Goal: Task Accomplishment & Management: Complete application form

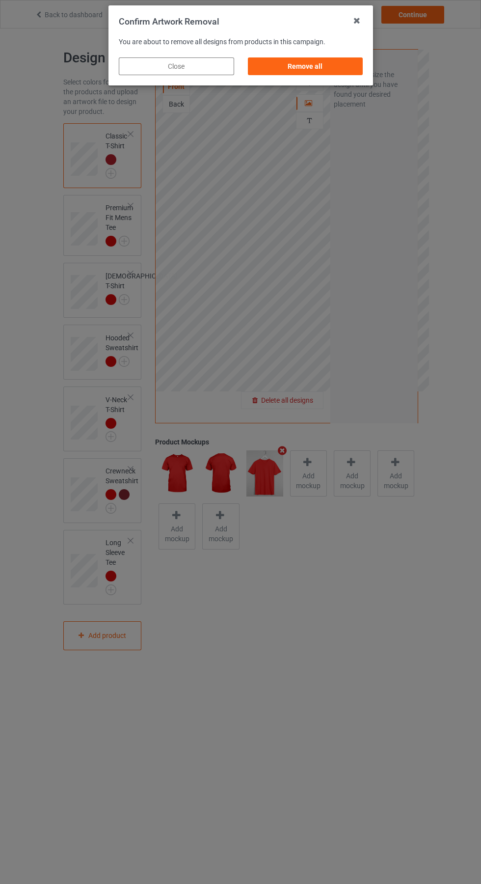
click at [316, 62] on div "Remove all" at bounding box center [305, 66] width 115 height 18
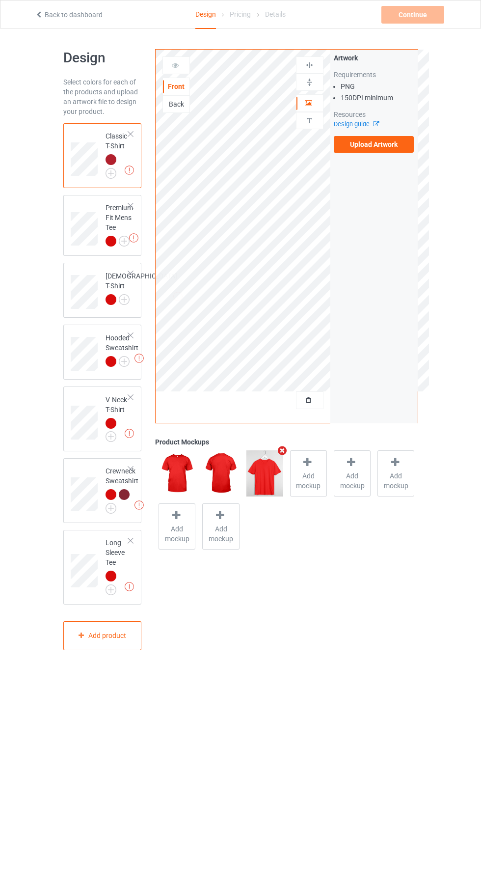
click at [385, 147] on label "Upload Artwork" at bounding box center [374, 144] width 81 height 17
click at [0, 0] on input "Upload Artwork" at bounding box center [0, 0] width 0 height 0
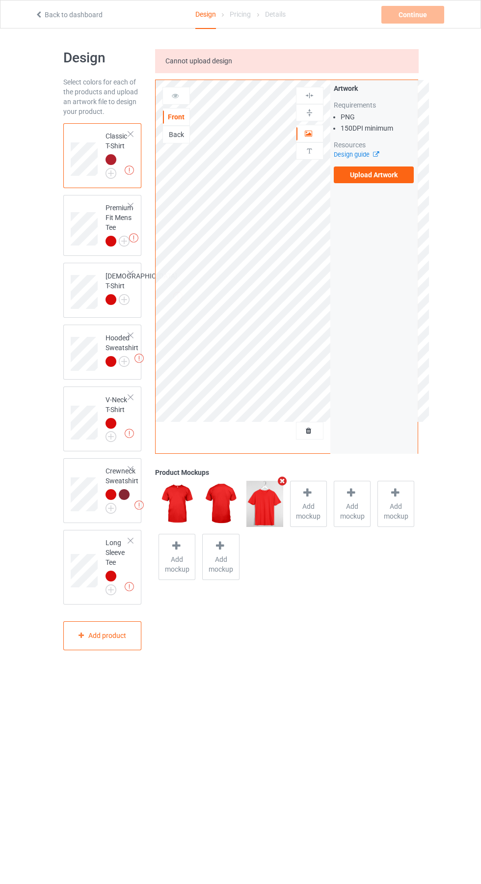
click at [375, 179] on label "Upload Artwork" at bounding box center [374, 175] width 81 height 17
click at [0, 0] on input "Upload Artwork" at bounding box center [0, 0] width 0 height 0
click at [380, 180] on label "Upload Artwork" at bounding box center [374, 175] width 81 height 17
click at [0, 0] on input "Upload Artwork" at bounding box center [0, 0] width 0 height 0
click at [469, 290] on div "Design Select colors for each of the products and upload an artwork file to des…" at bounding box center [240, 349] width 481 height 643
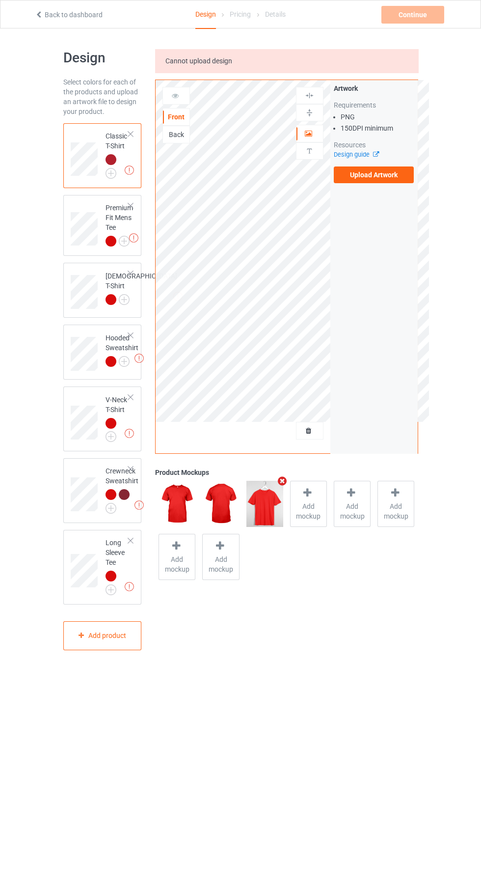
click at [389, 181] on label "Upload Artwork" at bounding box center [374, 175] width 81 height 17
click at [0, 0] on input "Upload Artwork" at bounding box center [0, 0] width 0 height 0
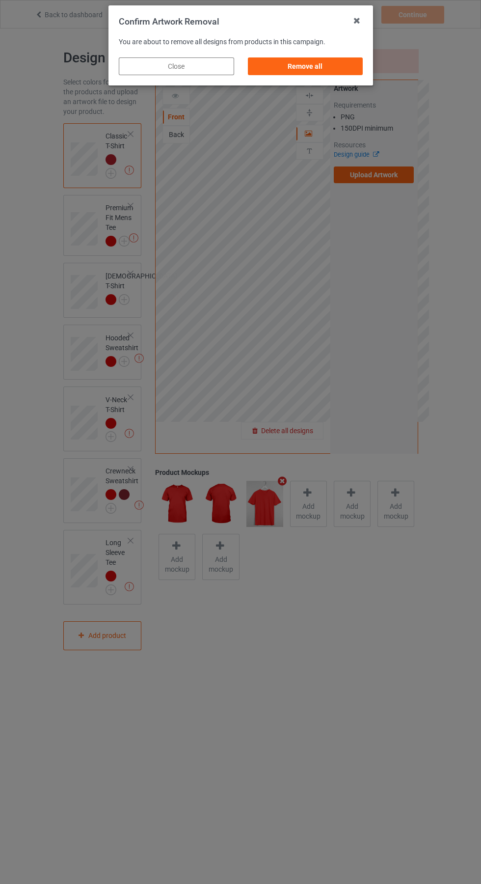
click at [302, 63] on div "Remove all" at bounding box center [305, 66] width 115 height 18
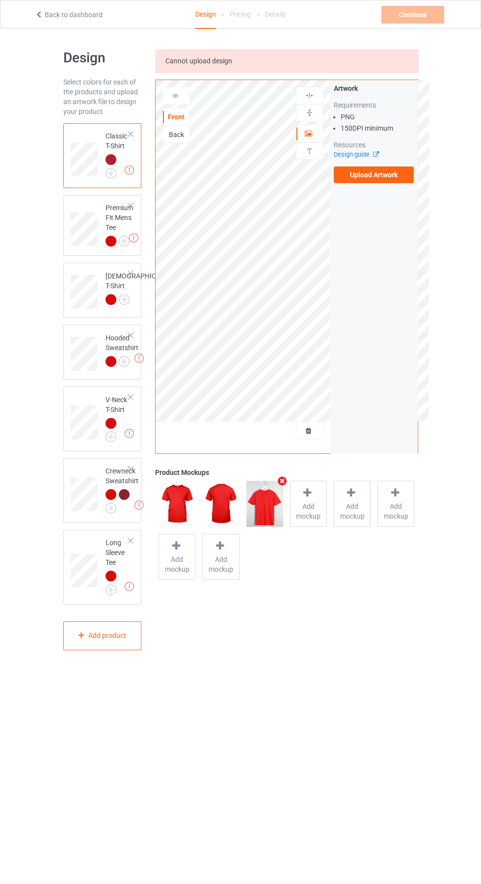
click at [397, 181] on label "Upload Artwork" at bounding box center [374, 175] width 81 height 17
click at [0, 0] on input "Upload Artwork" at bounding box center [0, 0] width 0 height 0
click at [39, 13] on icon at bounding box center [39, 13] width 8 height 7
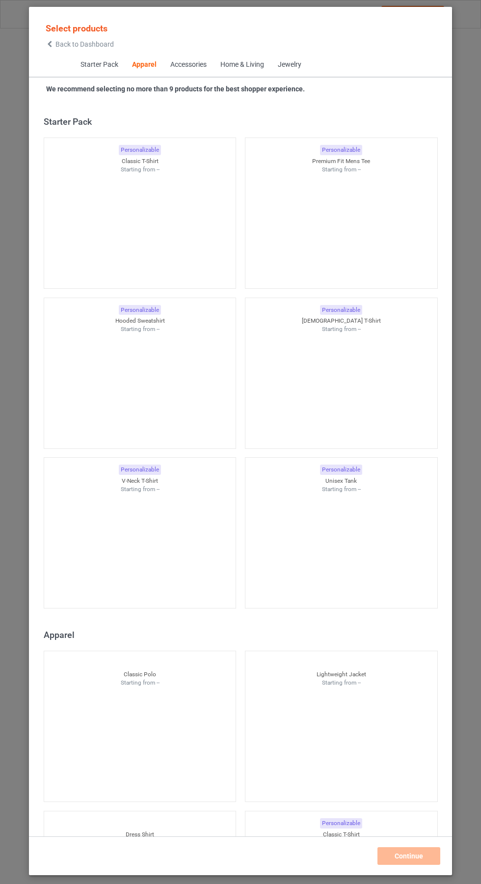
scroll to position [526, 0]
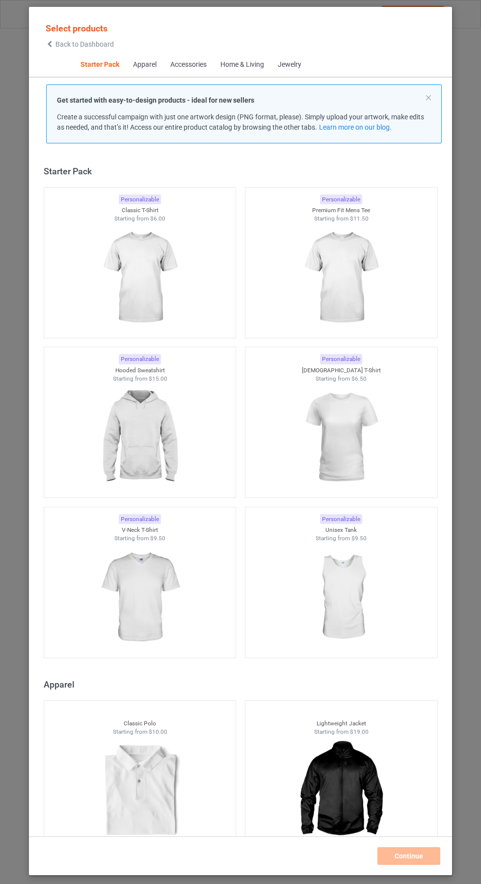
click at [157, 276] on img at bounding box center [140, 278] width 88 height 110
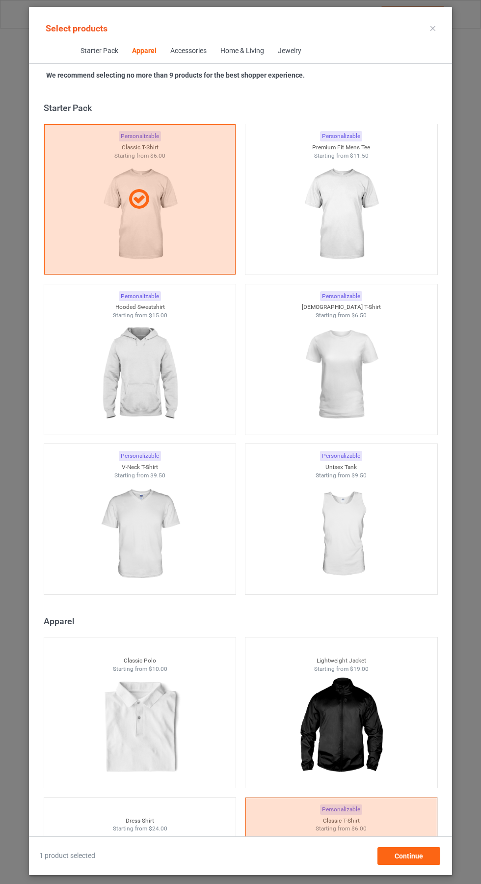
click at [433, 28] on icon at bounding box center [433, 28] width 5 height 5
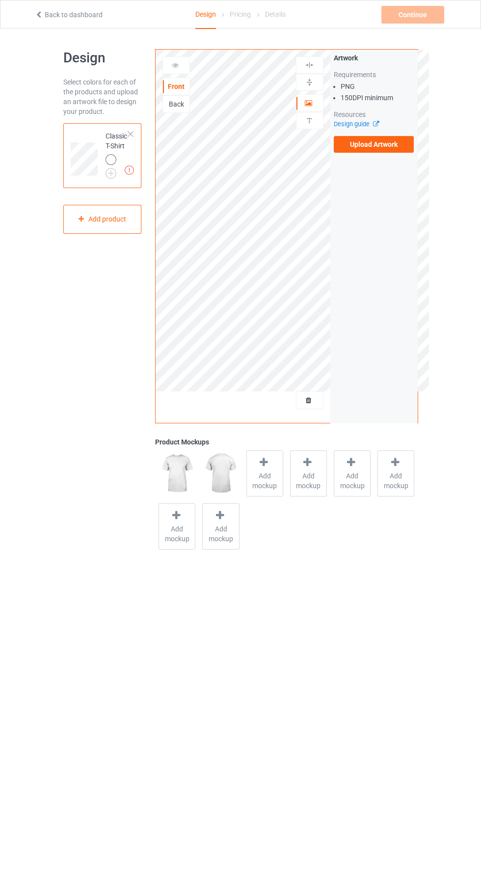
click at [368, 150] on label "Upload Artwork" at bounding box center [374, 144] width 81 height 17
click at [0, 0] on input "Upload Artwork" at bounding box center [0, 0] width 0 height 0
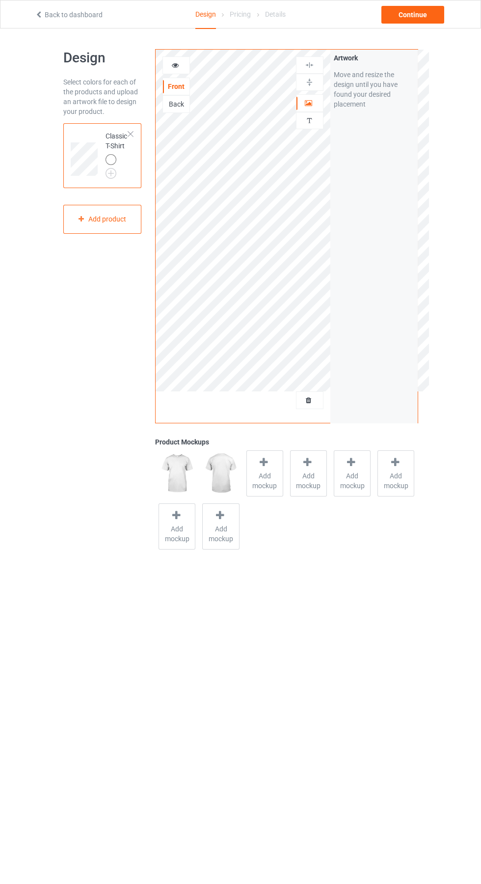
click at [0, 0] on img at bounding box center [0, 0] width 0 height 0
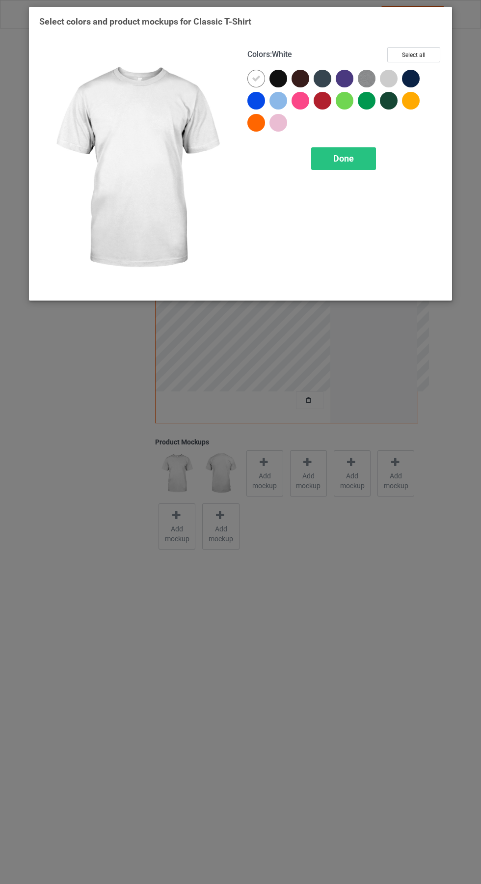
click at [326, 99] on div at bounding box center [323, 101] width 18 height 18
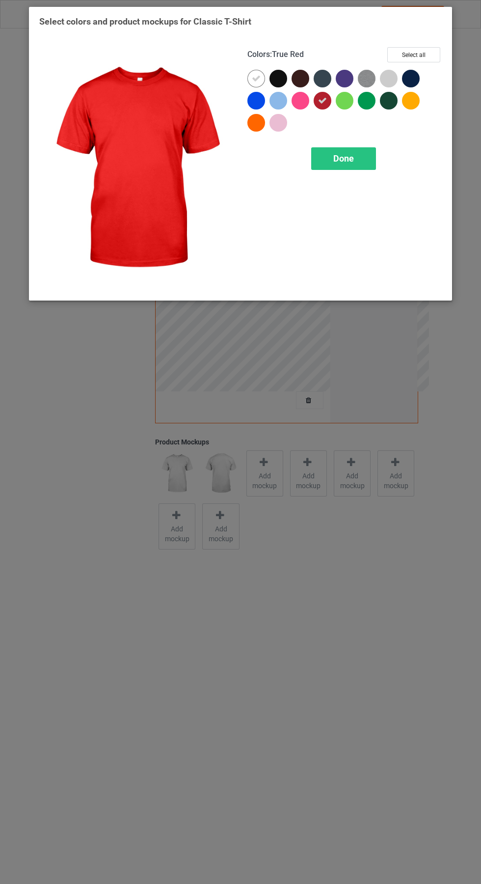
click at [256, 78] on icon at bounding box center [256, 78] width 9 height 9
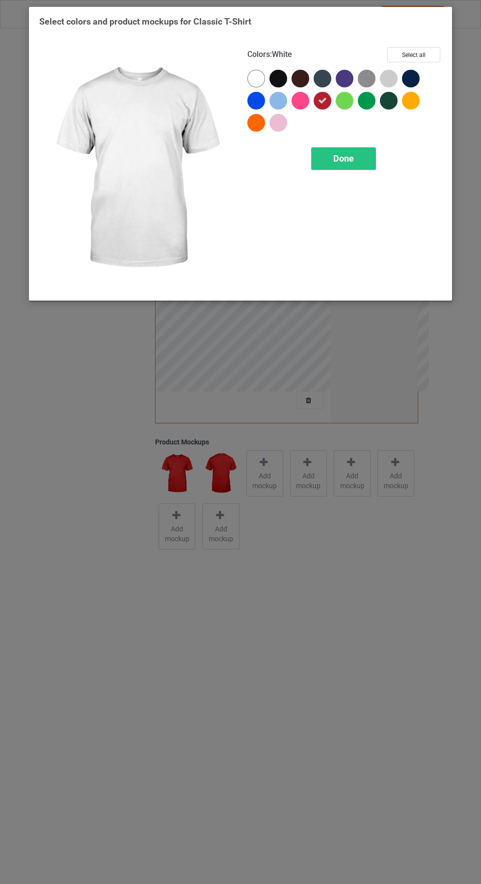
click at [350, 157] on span "Done" at bounding box center [344, 158] width 21 height 10
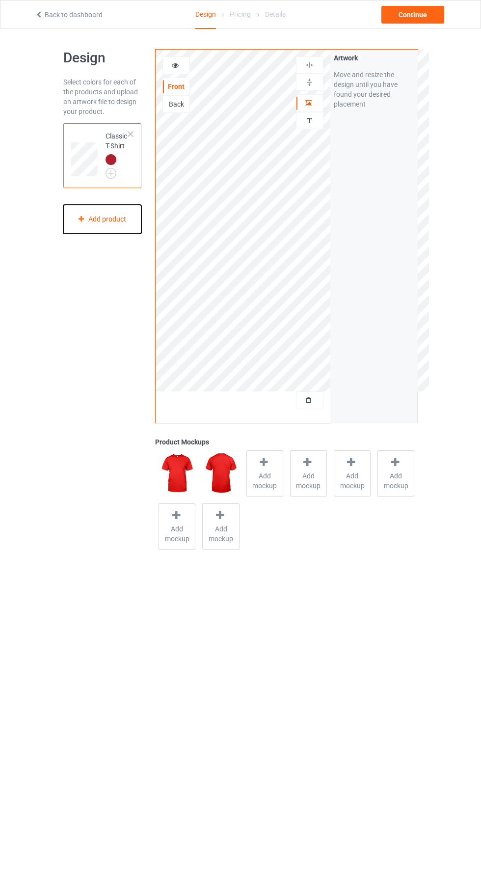
click at [86, 220] on div "Add product" at bounding box center [102, 219] width 79 height 29
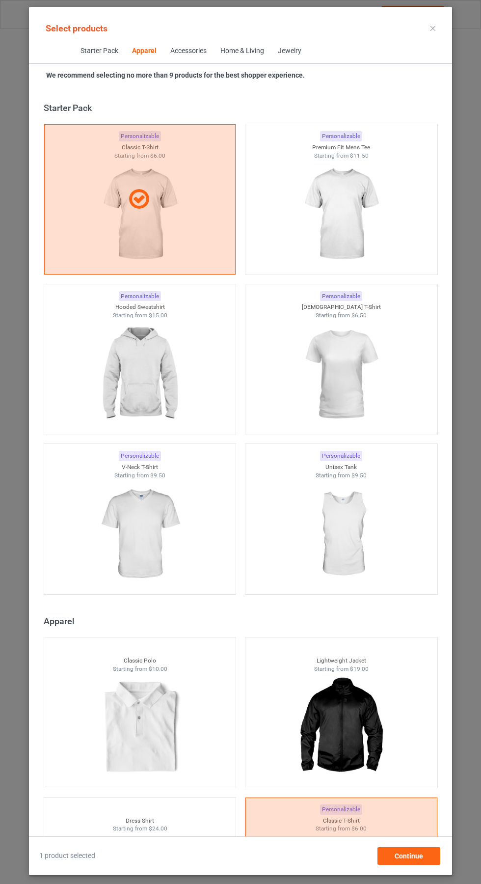
scroll to position [526, 0]
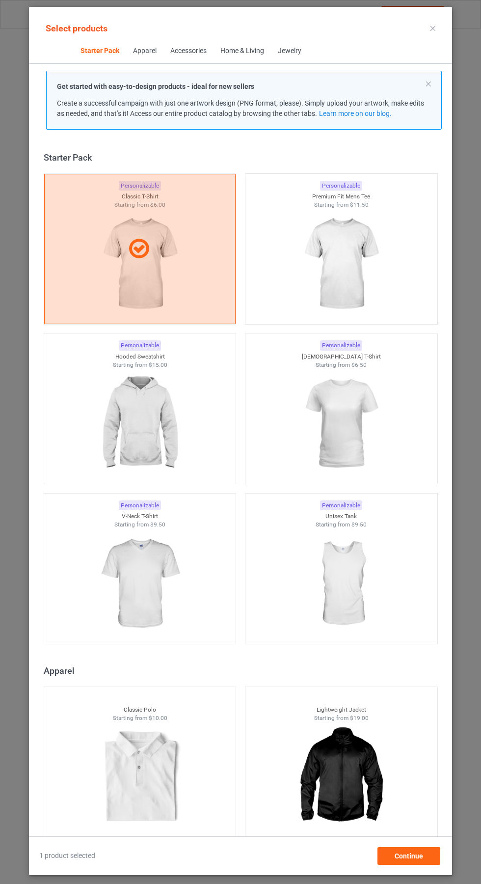
click at [352, 265] on img at bounding box center [341, 264] width 88 height 110
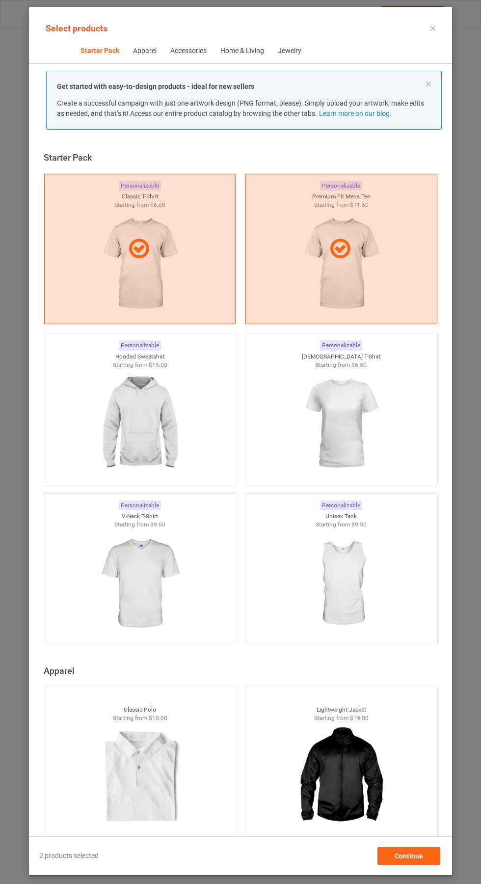
click at [366, 417] on img at bounding box center [341, 424] width 88 height 110
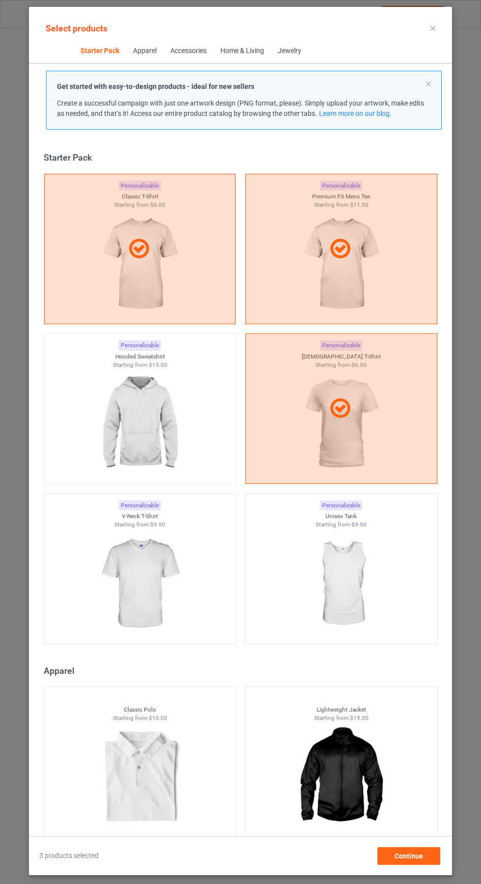
click at [141, 433] on img at bounding box center [140, 424] width 88 height 110
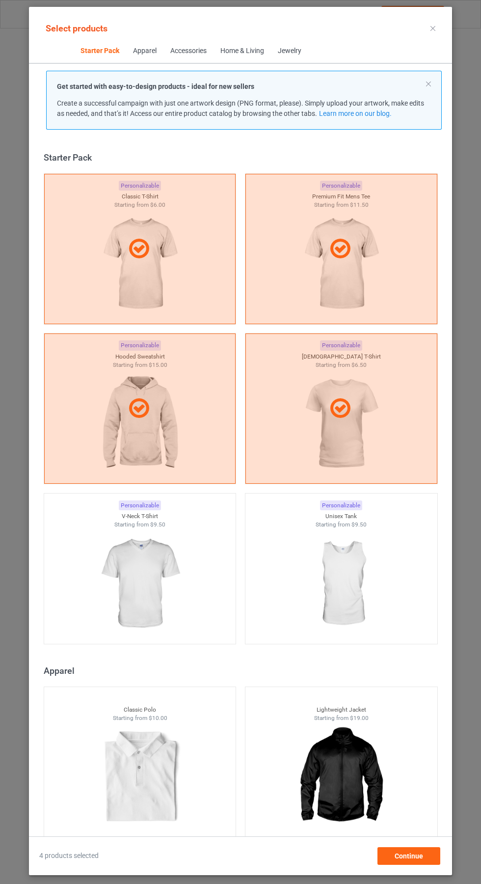
click at [130, 559] on img at bounding box center [140, 584] width 88 height 110
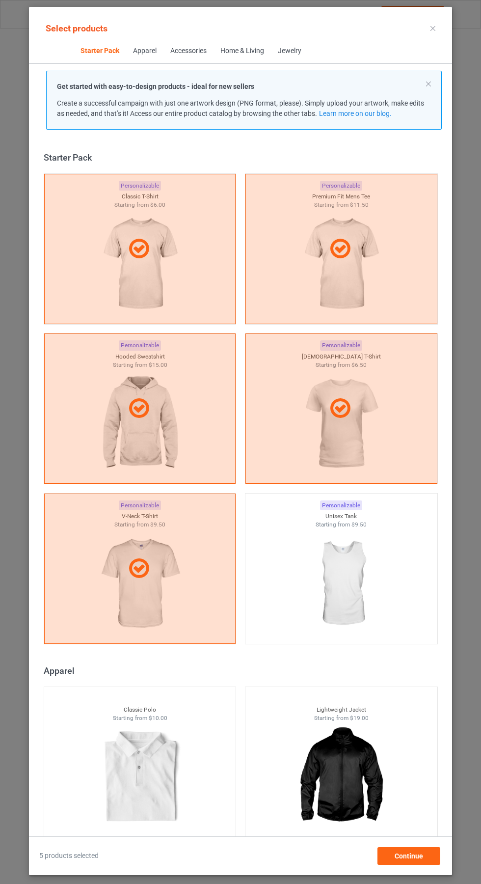
click at [362, 408] on div at bounding box center [341, 409] width 191 height 24
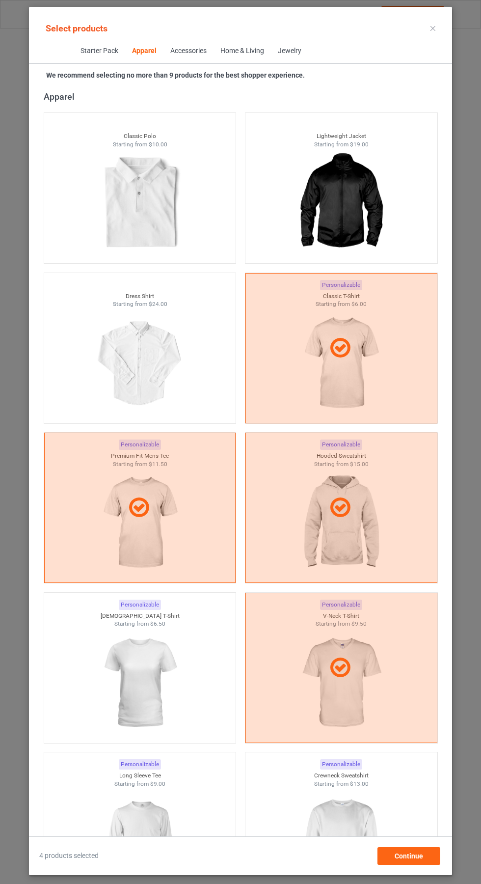
scroll to position [742, 0]
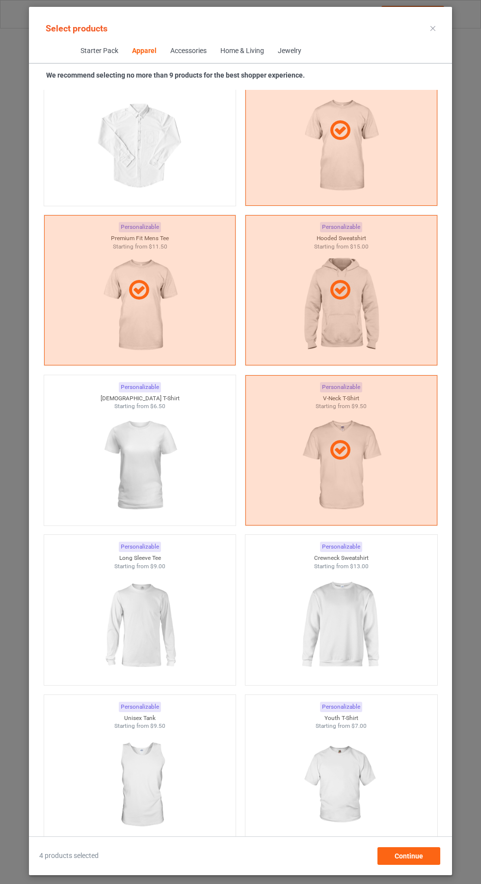
click at [362, 618] on img at bounding box center [341, 625] width 88 height 110
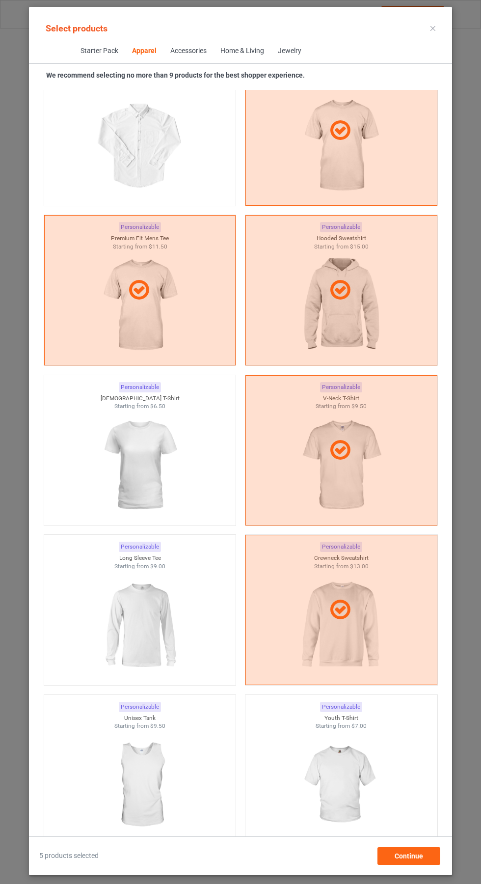
click at [141, 633] on img at bounding box center [140, 625] width 88 height 110
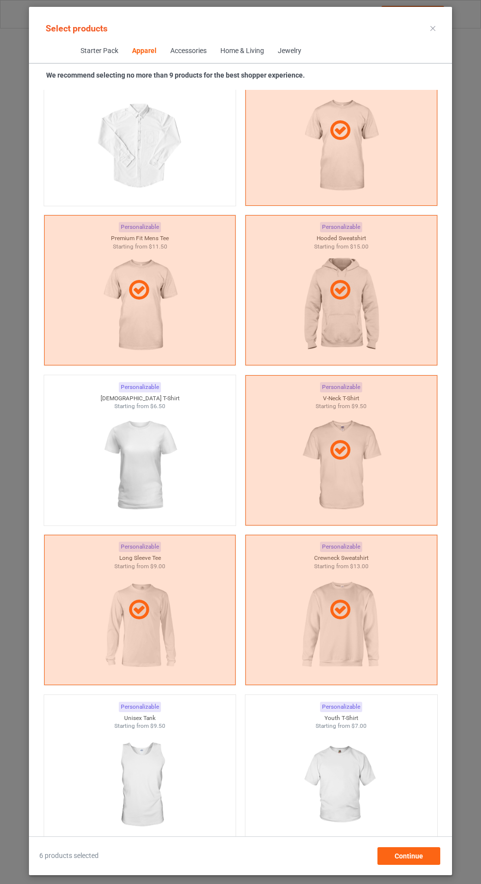
click at [433, 28] on icon at bounding box center [433, 28] width 5 height 5
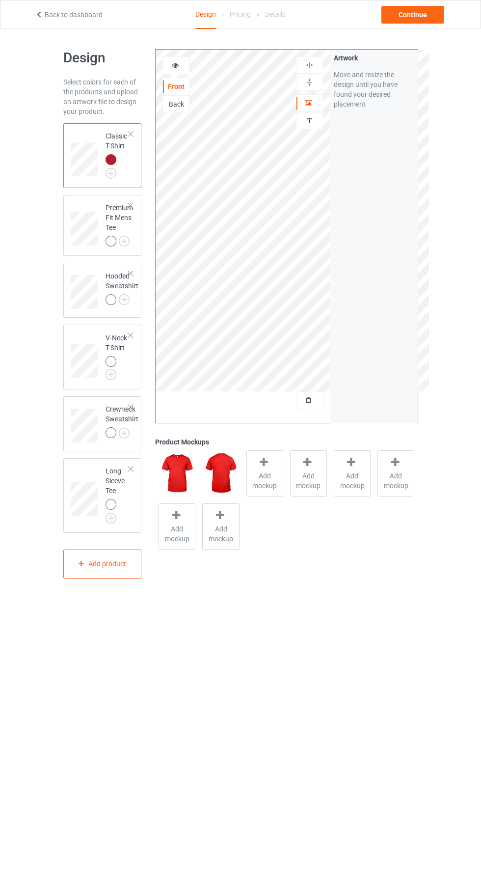
click at [0, 0] on img at bounding box center [0, 0] width 0 height 0
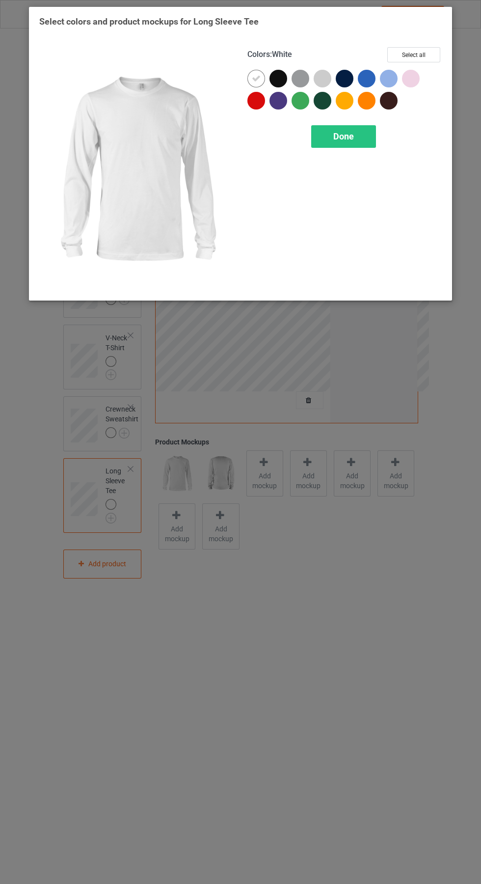
click at [260, 96] on div at bounding box center [257, 101] width 18 height 18
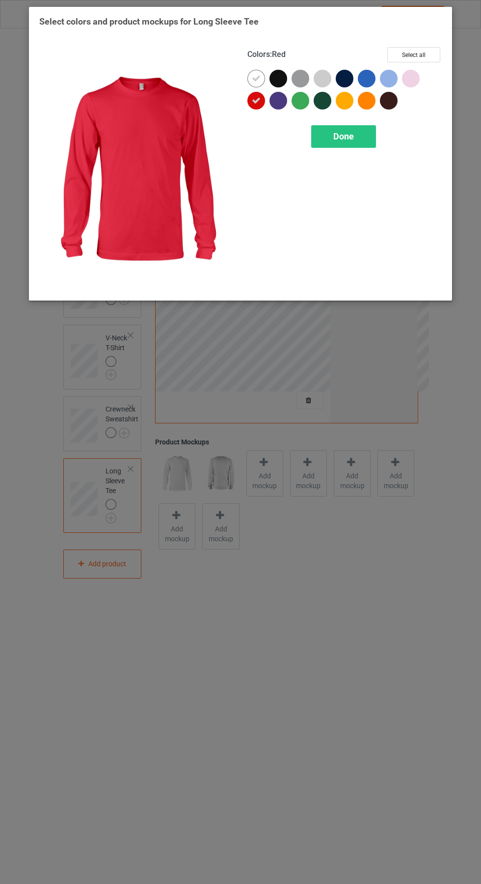
click at [260, 70] on div at bounding box center [259, 81] width 22 height 22
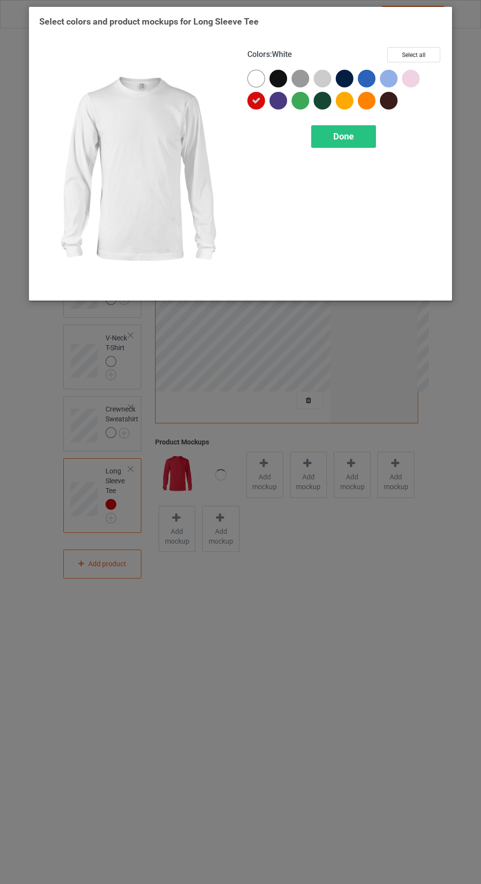
click at [345, 134] on span "Done" at bounding box center [344, 136] width 21 height 10
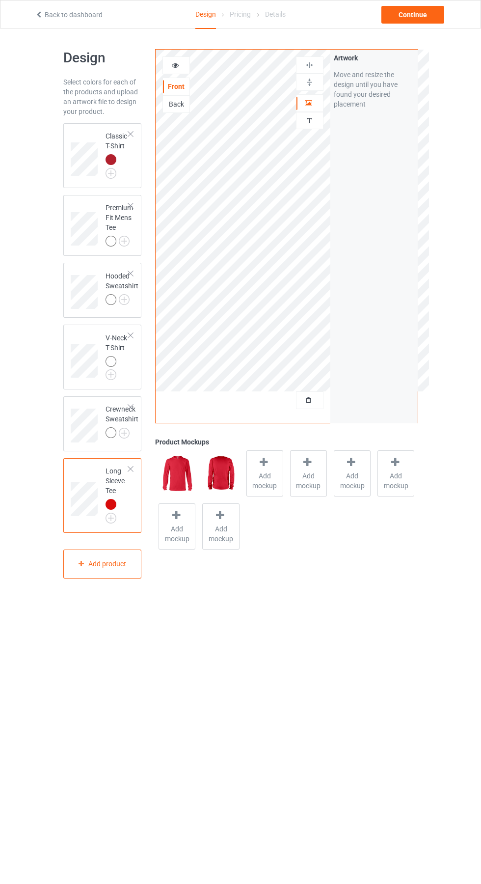
click at [0, 0] on img at bounding box center [0, 0] width 0 height 0
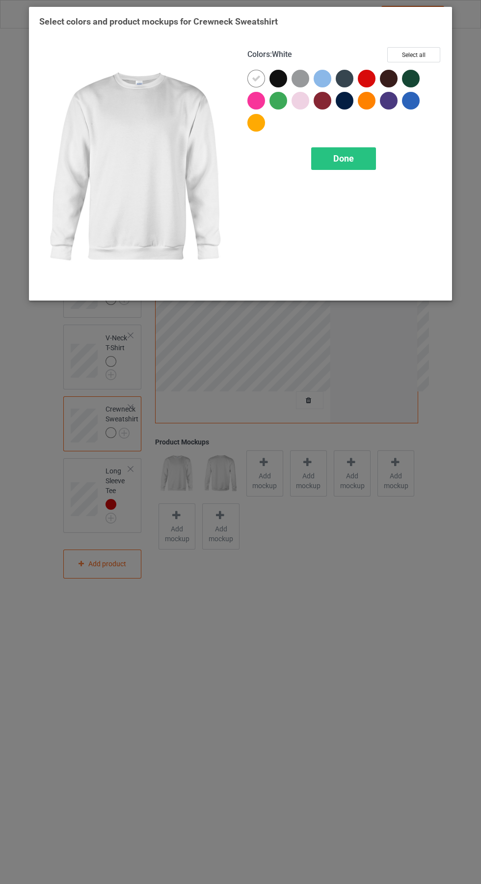
click at [375, 71] on div at bounding box center [369, 81] width 22 height 22
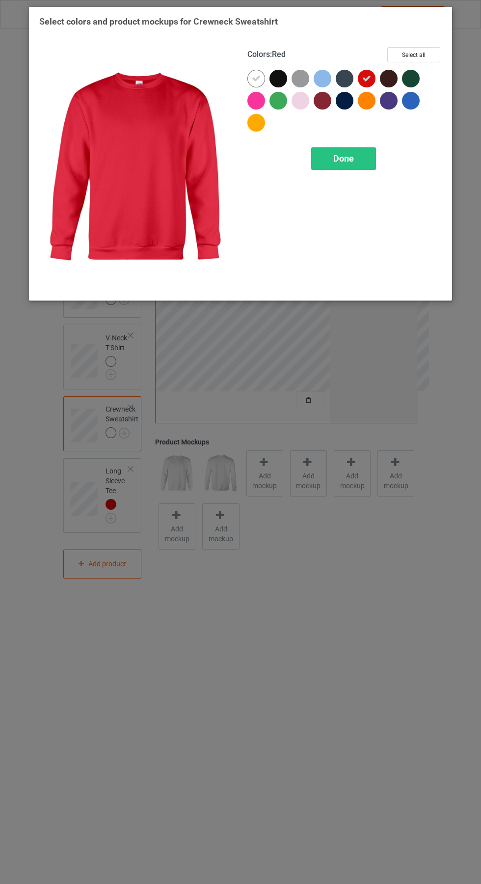
click at [255, 71] on div at bounding box center [257, 79] width 18 height 18
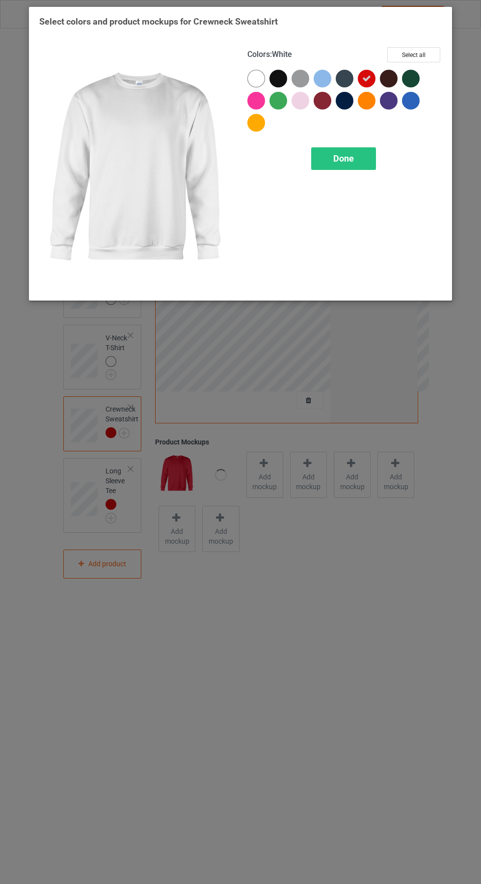
click at [344, 158] on span "Done" at bounding box center [344, 158] width 21 height 10
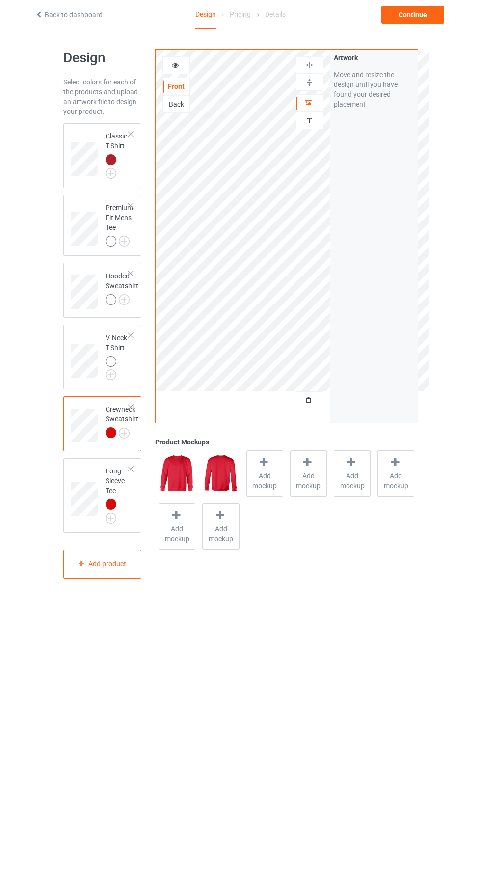
click at [0, 0] on img at bounding box center [0, 0] width 0 height 0
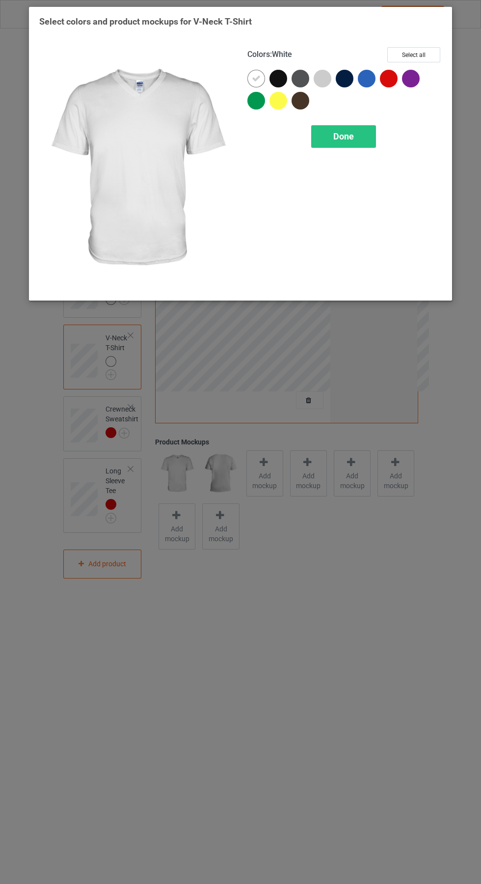
click at [397, 72] on div at bounding box center [391, 81] width 22 height 22
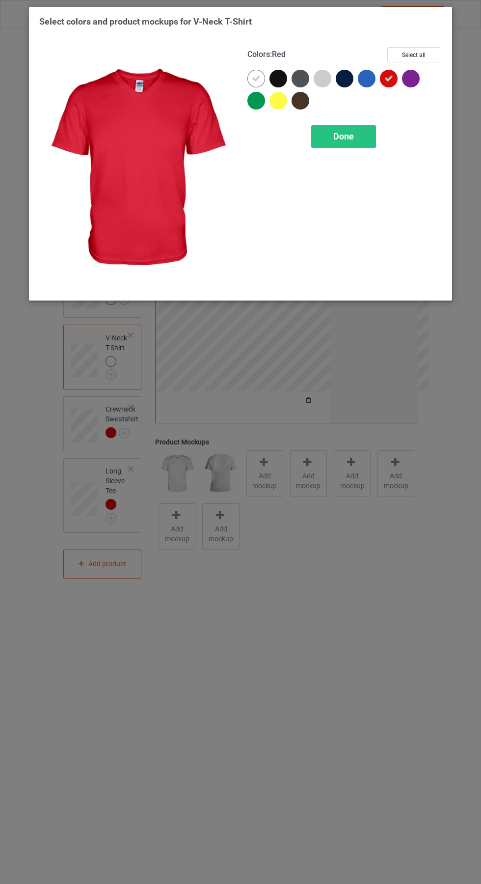
click at [256, 78] on icon at bounding box center [256, 78] width 9 height 9
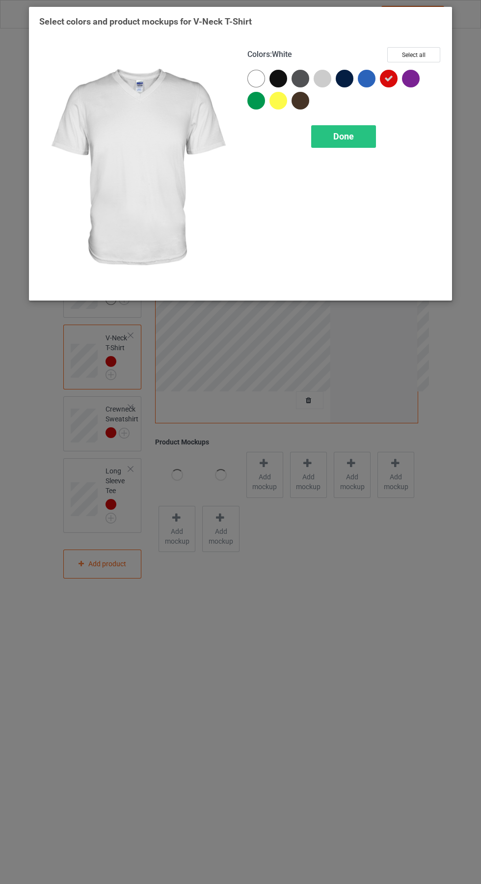
click at [356, 134] on div "Done" at bounding box center [343, 136] width 65 height 23
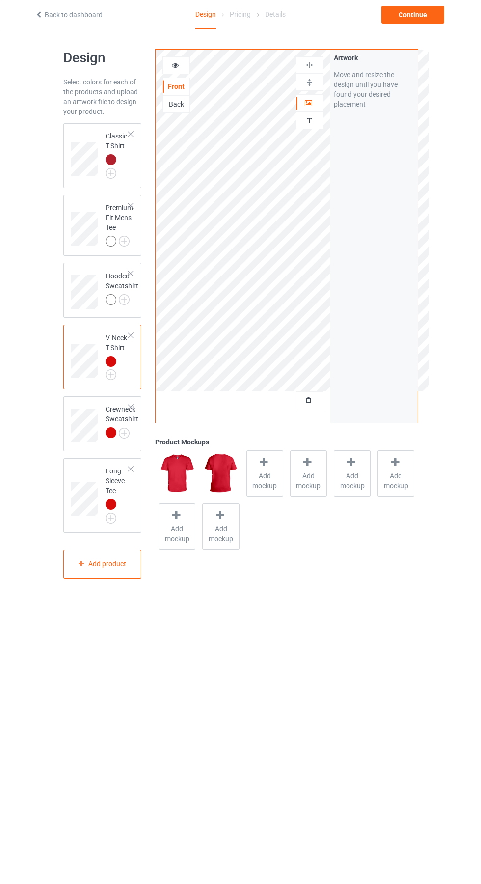
click at [0, 0] on img at bounding box center [0, 0] width 0 height 0
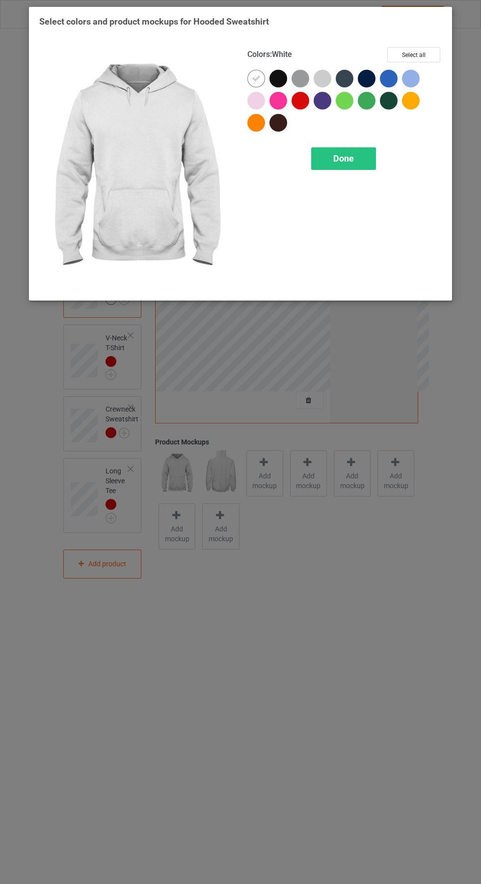
click at [300, 100] on div at bounding box center [301, 101] width 18 height 18
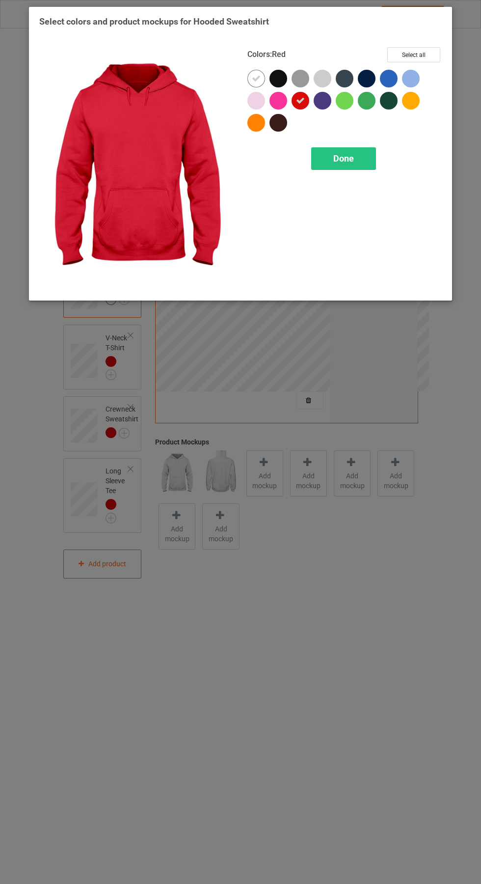
click at [254, 73] on div at bounding box center [257, 79] width 18 height 18
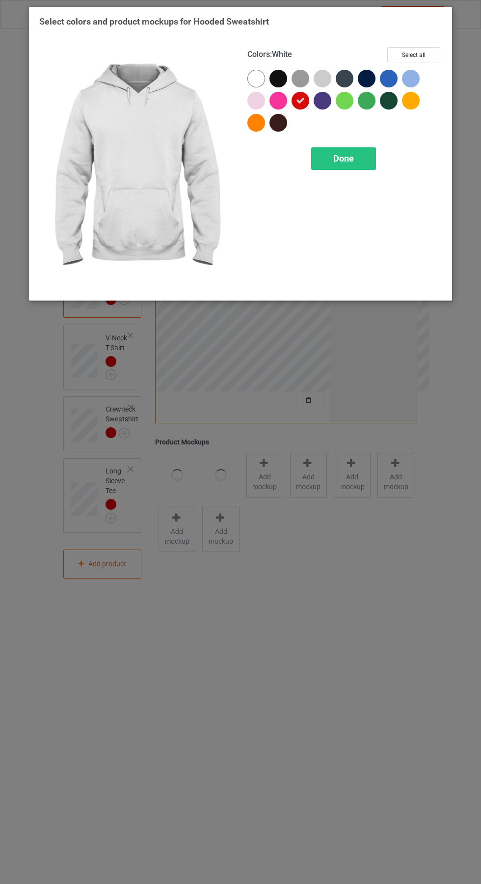
click at [365, 150] on div "Done" at bounding box center [343, 158] width 65 height 23
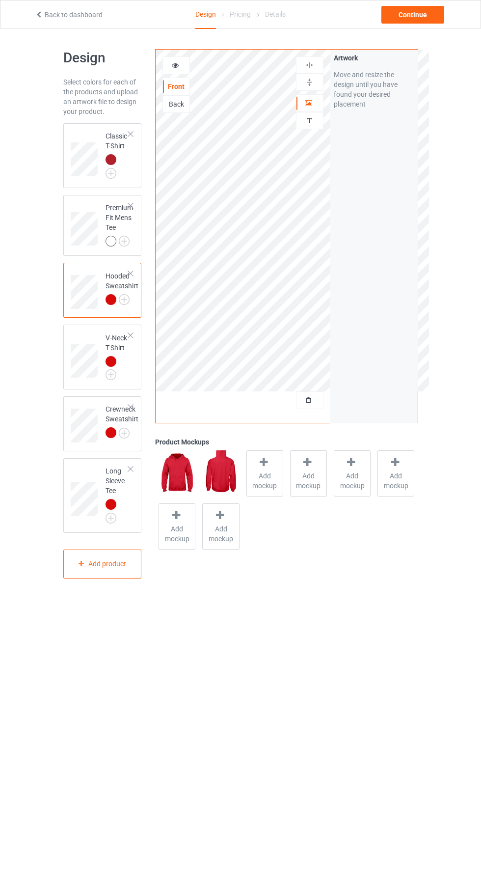
click at [0, 0] on img at bounding box center [0, 0] width 0 height 0
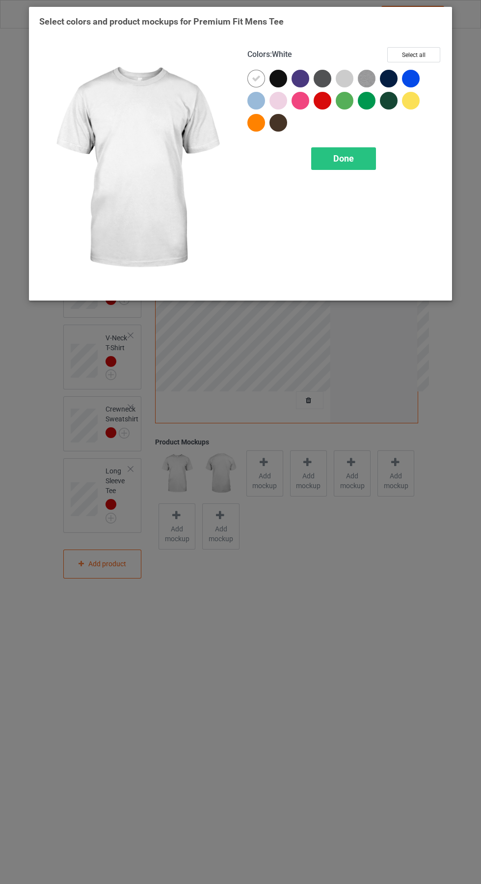
click at [326, 99] on div at bounding box center [323, 101] width 18 height 18
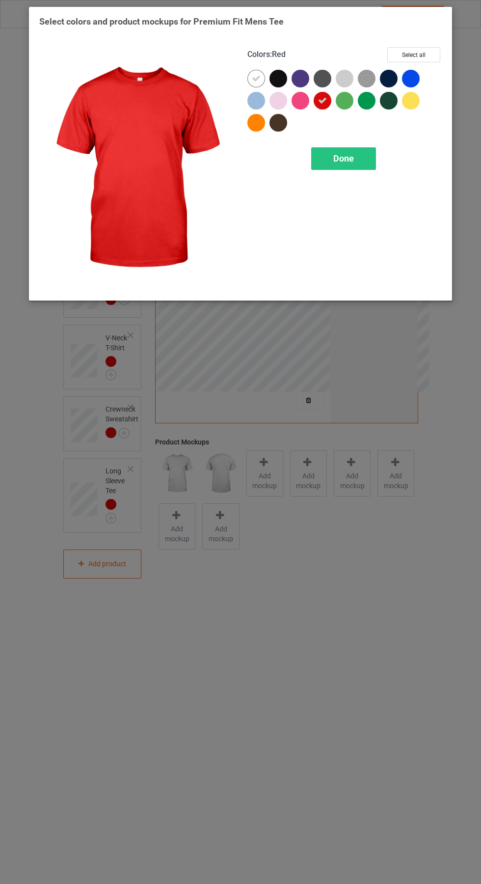
click at [256, 78] on icon at bounding box center [256, 78] width 9 height 9
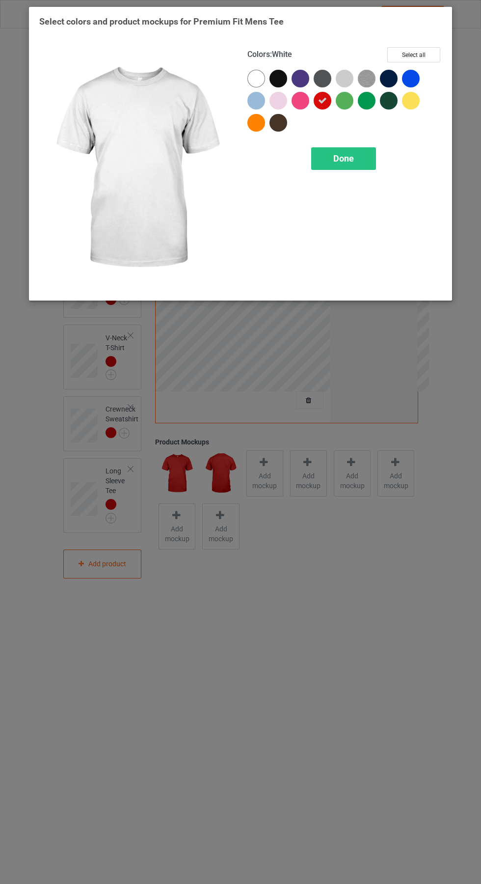
click at [357, 160] on div "Done" at bounding box center [343, 158] width 65 height 23
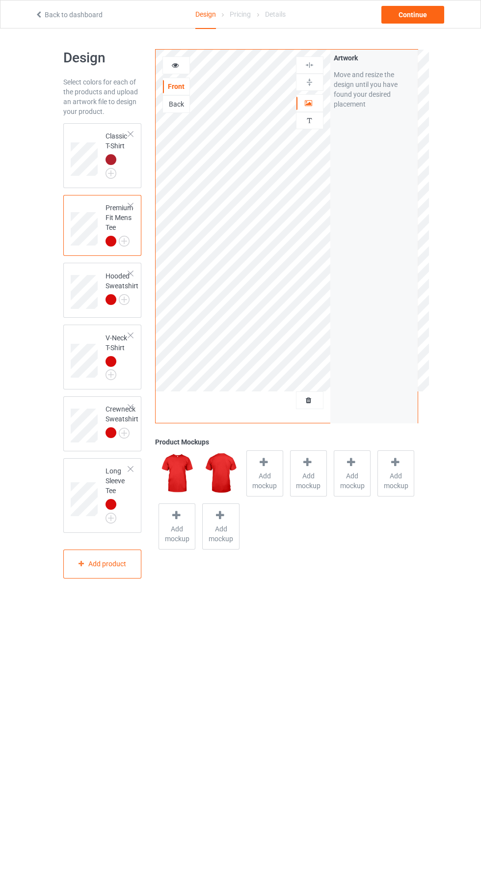
click at [0, 0] on img at bounding box center [0, 0] width 0 height 0
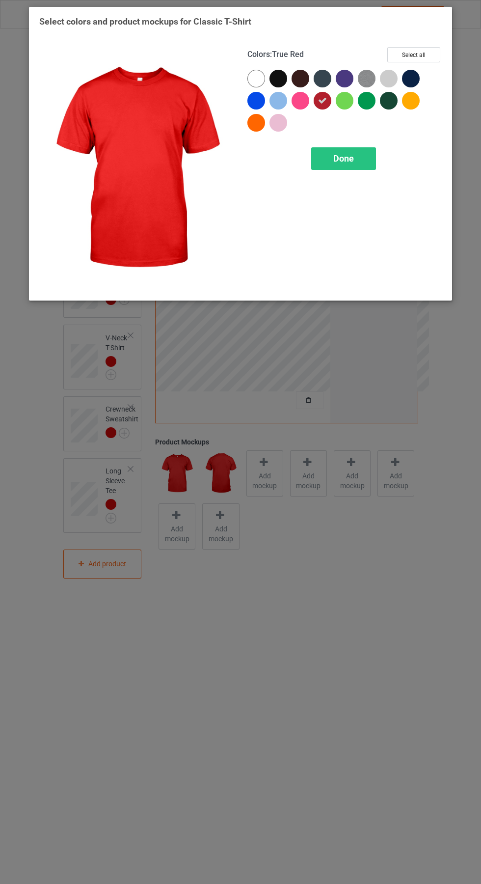
click at [361, 155] on div "Done" at bounding box center [343, 158] width 65 height 23
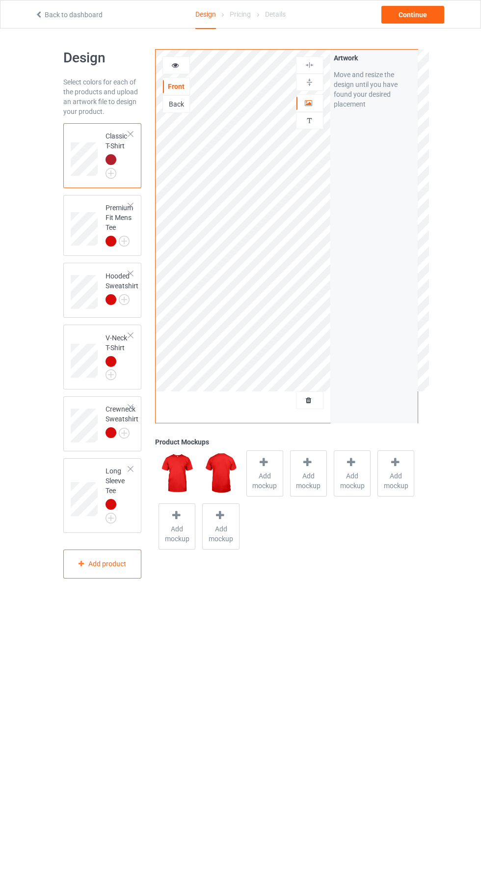
click at [270, 477] on span "Add mockup" at bounding box center [265, 481] width 36 height 20
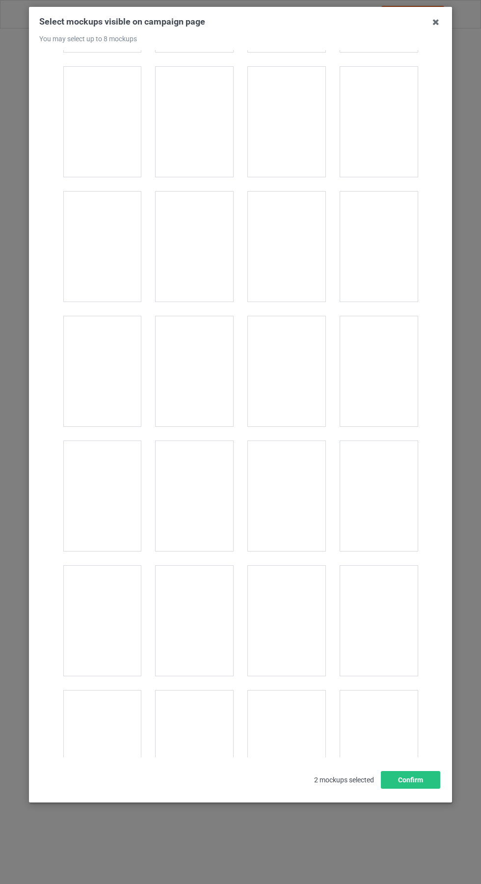
scroll to position [4345, 0]
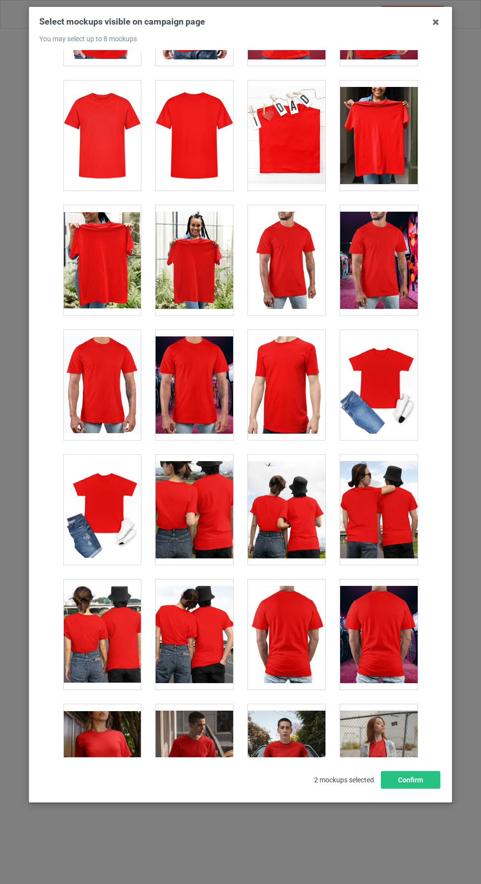
click at [109, 126] on div at bounding box center [102, 136] width 78 height 110
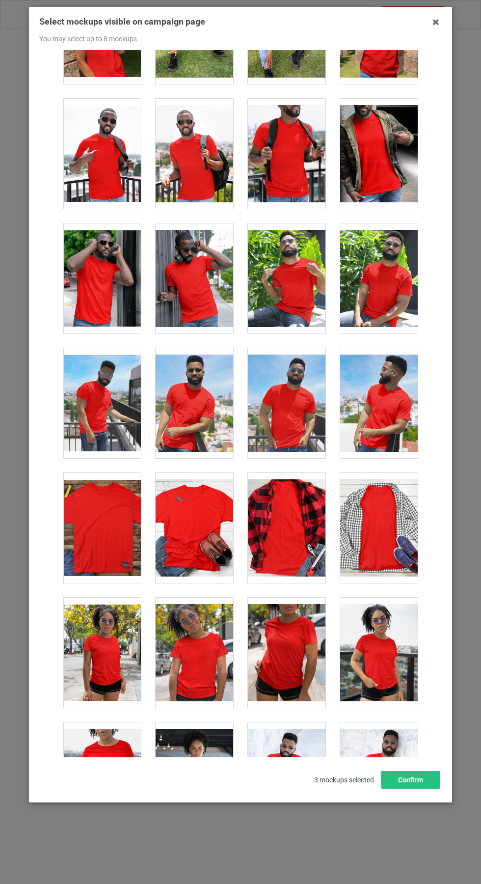
scroll to position [6203, 0]
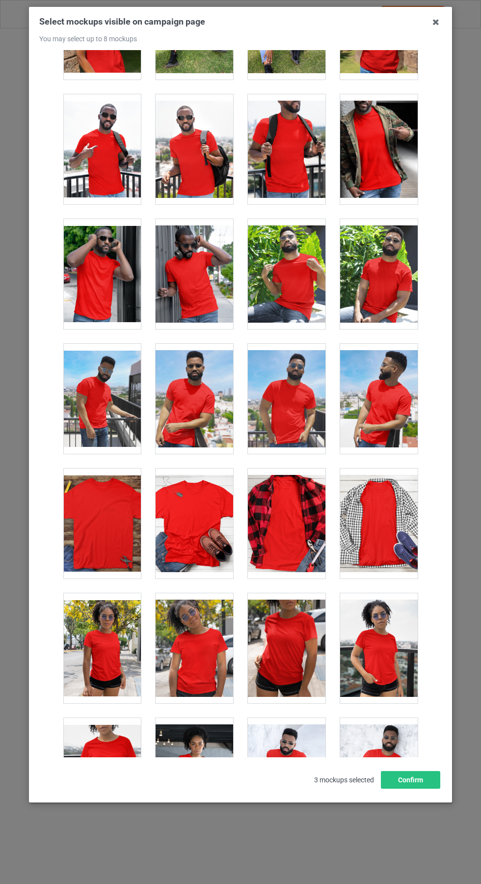
click at [207, 510] on div at bounding box center [195, 524] width 78 height 110
click at [437, 24] on icon at bounding box center [436, 22] width 16 height 16
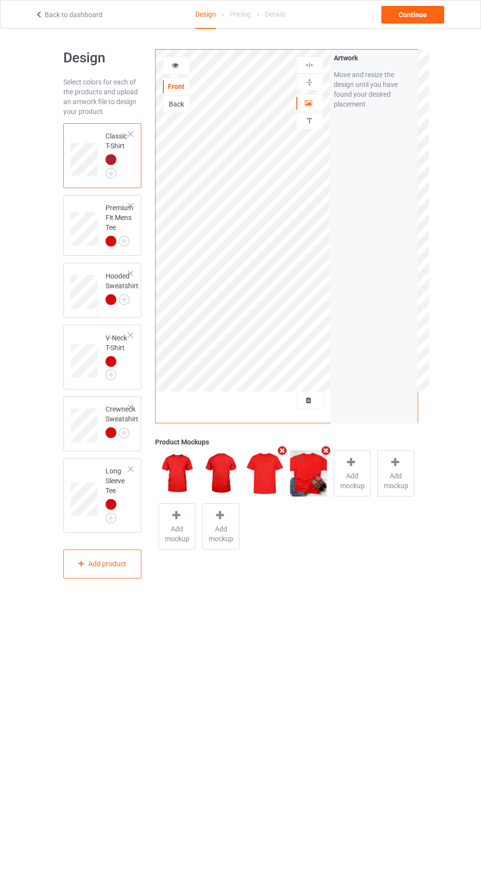
click at [172, 66] on icon at bounding box center [175, 63] width 8 height 7
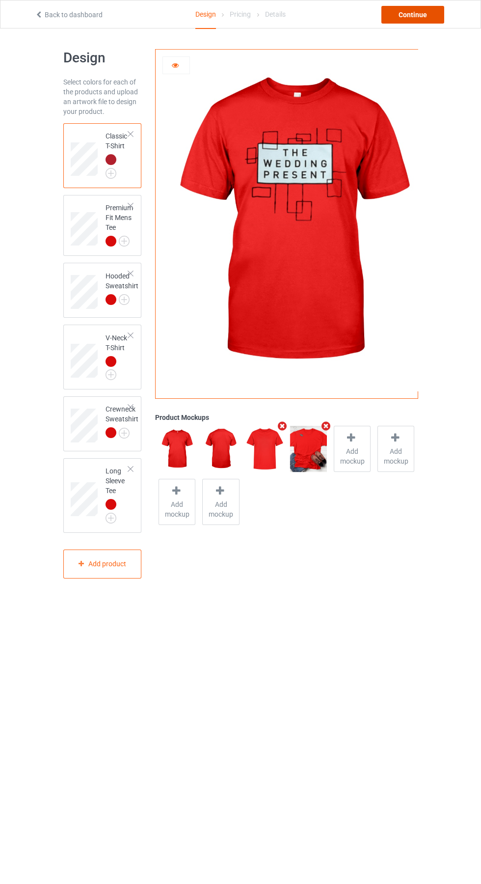
click at [422, 22] on div "Continue" at bounding box center [413, 15] width 63 height 18
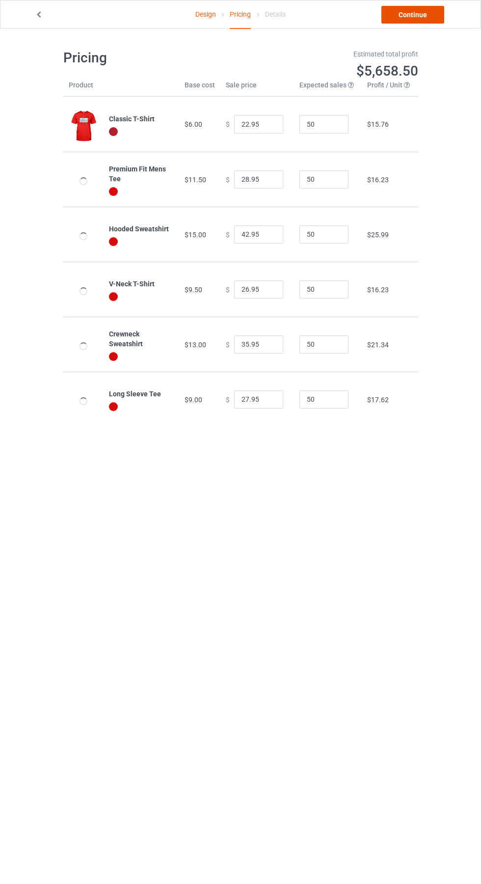
click at [420, 19] on link "Continue" at bounding box center [413, 15] width 63 height 18
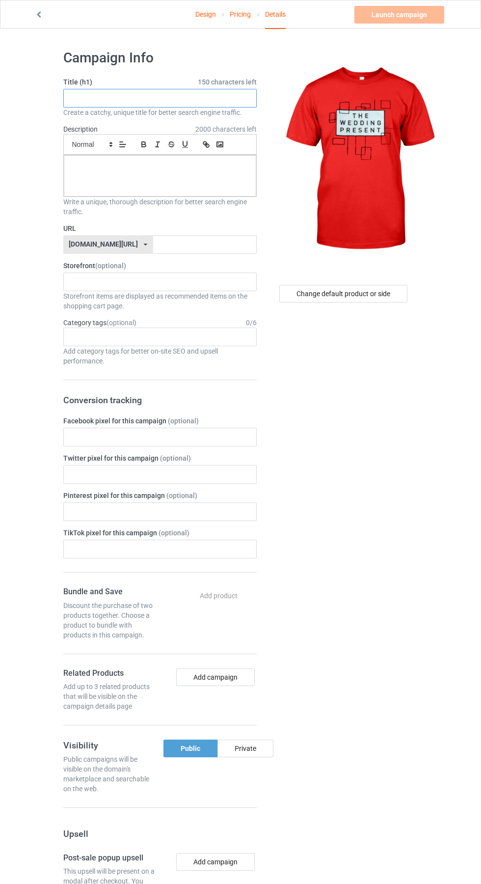
click at [130, 98] on input "text" at bounding box center [160, 98] width 194 height 19
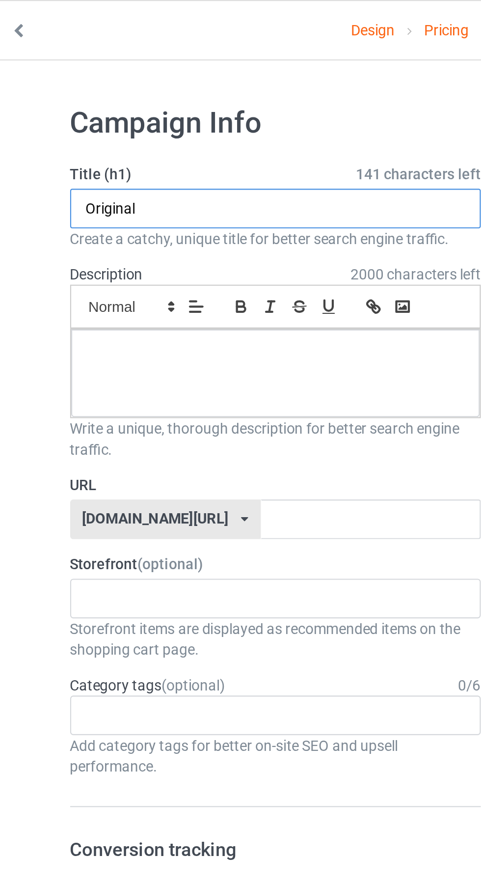
type input "Original"
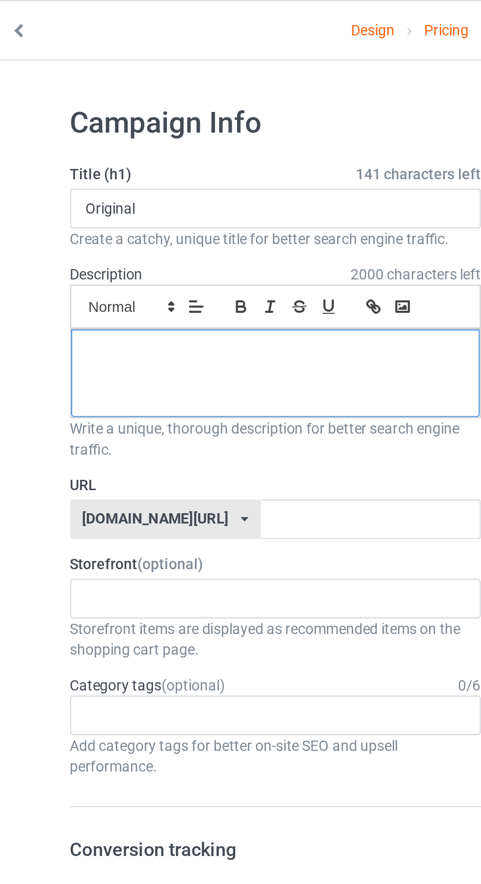
click at [139, 177] on div at bounding box center [160, 175] width 193 height 41
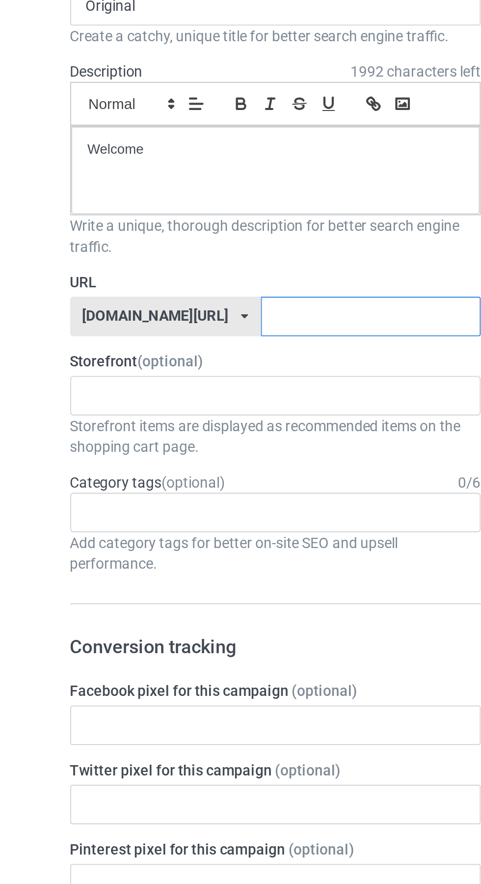
click at [163, 245] on input "text" at bounding box center [205, 244] width 104 height 19
type input "Dyp"
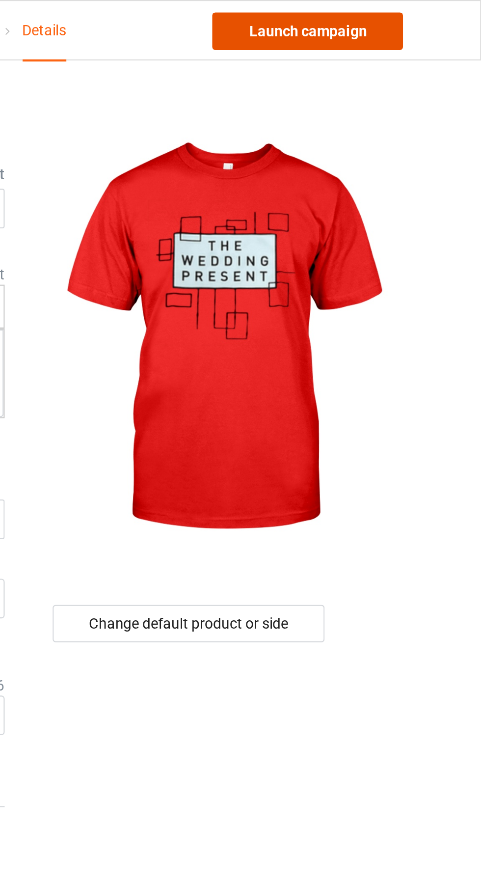
click at [422, 15] on link "Launch campaign" at bounding box center [400, 15] width 90 height 18
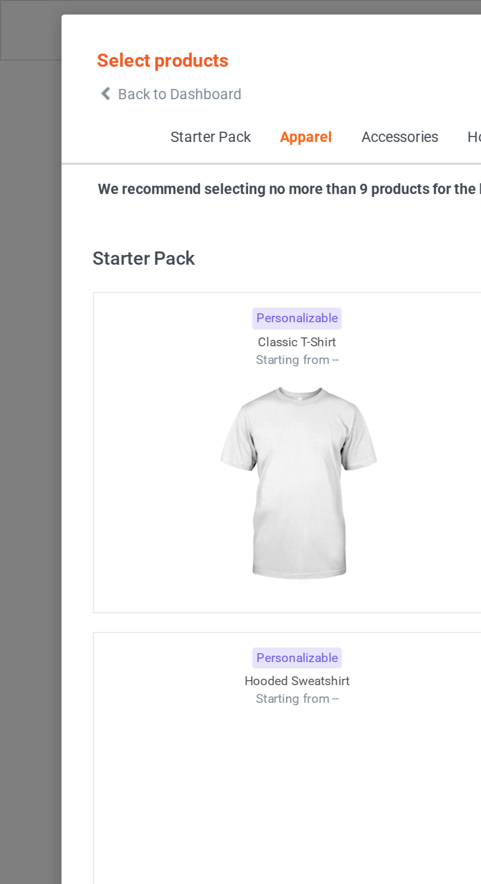
scroll to position [526, 0]
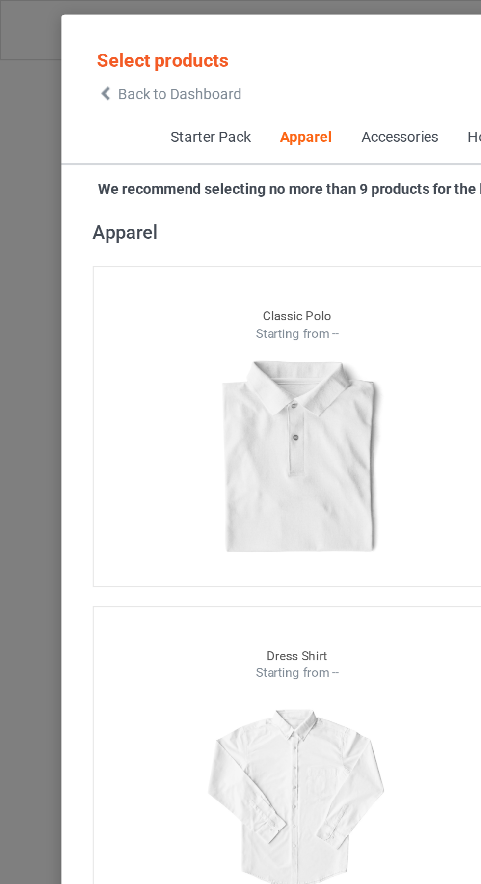
click at [50, 44] on icon at bounding box center [50, 44] width 8 height 7
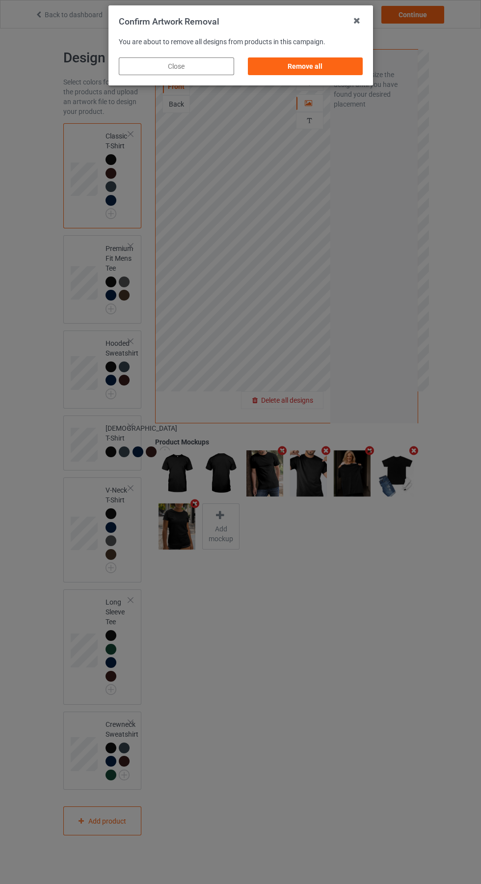
click at [312, 58] on div "Remove all" at bounding box center [305, 66] width 115 height 18
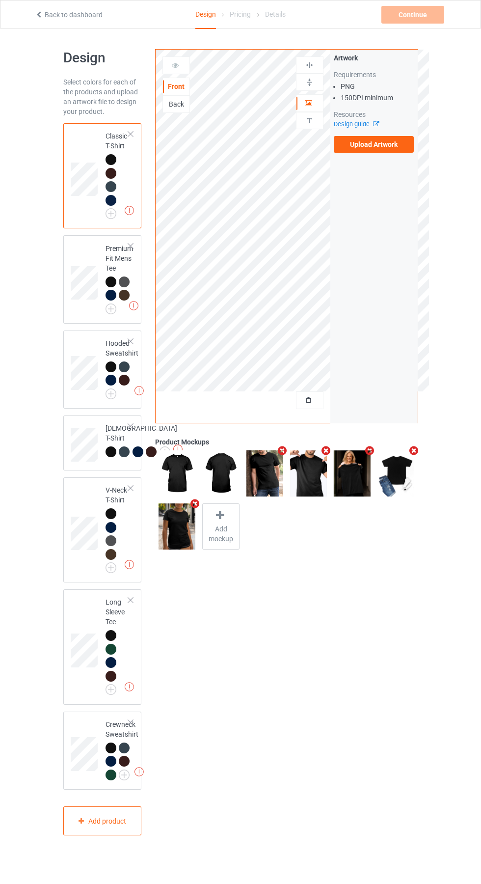
click at [383, 149] on label "Upload Artwork" at bounding box center [374, 144] width 81 height 17
click at [0, 0] on input "Upload Artwork" at bounding box center [0, 0] width 0 height 0
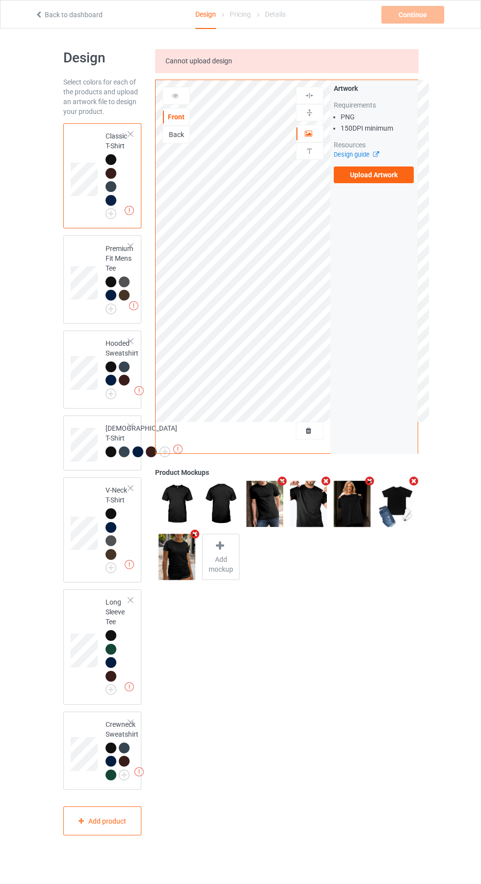
click at [382, 181] on label "Upload Artwork" at bounding box center [374, 175] width 81 height 17
click at [0, 0] on input "Upload Artwork" at bounding box center [0, 0] width 0 height 0
click at [39, 13] on icon at bounding box center [39, 13] width 8 height 7
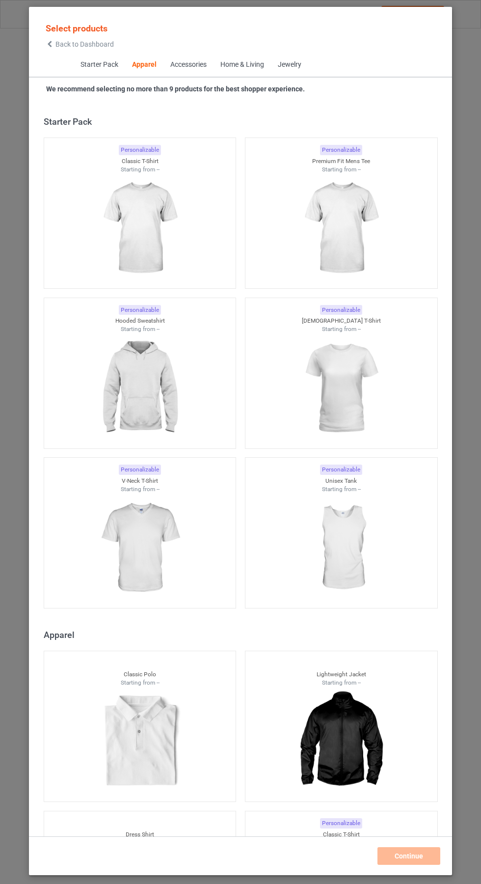
scroll to position [526, 0]
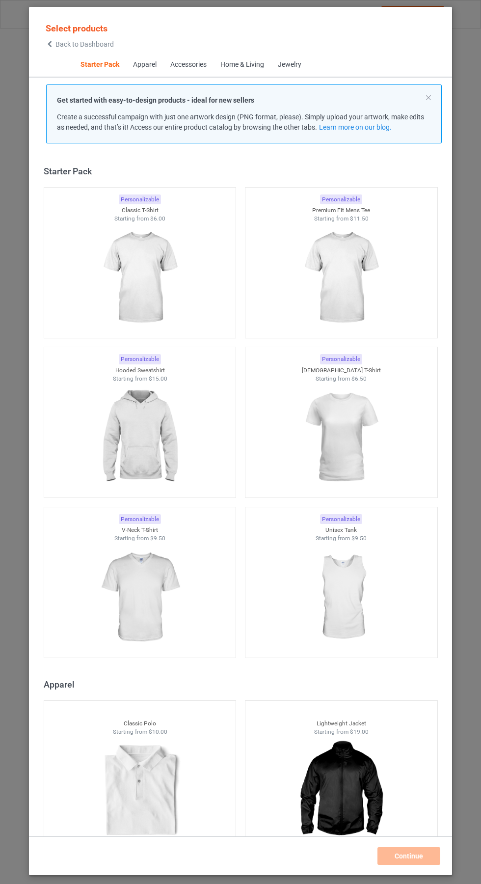
click at [130, 284] on img at bounding box center [140, 278] width 88 height 110
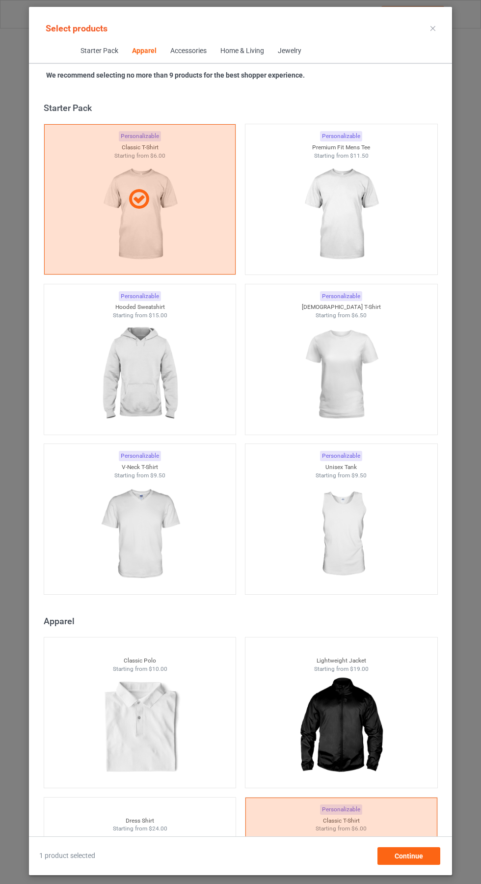
click at [433, 28] on icon at bounding box center [433, 28] width 5 height 5
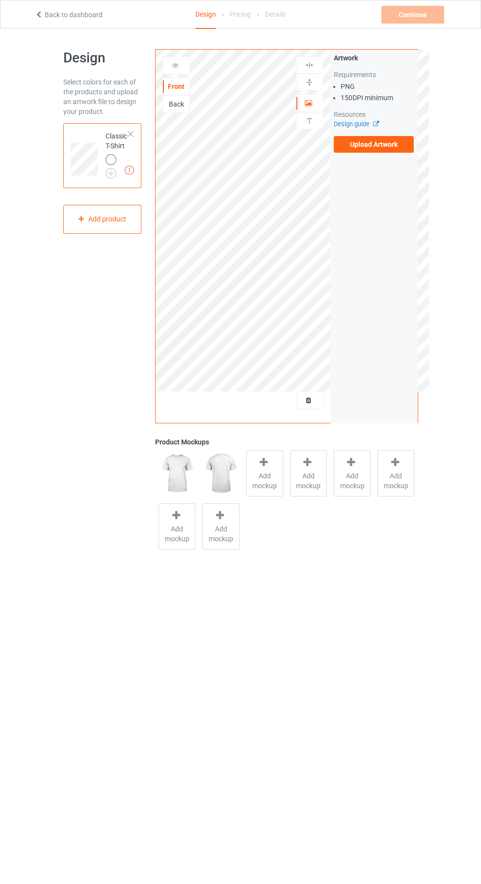
click at [376, 124] on icon at bounding box center [373, 122] width 7 height 6
click at [388, 144] on label "Upload Artwork" at bounding box center [374, 144] width 81 height 17
click at [0, 0] on input "Upload Artwork" at bounding box center [0, 0] width 0 height 0
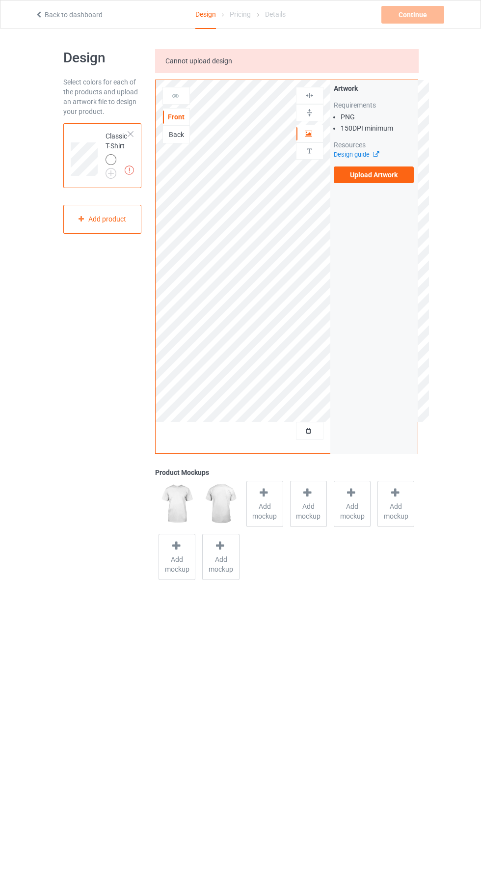
click at [39, 13] on icon at bounding box center [39, 13] width 8 height 7
